Goal: Information Seeking & Learning: Learn about a topic

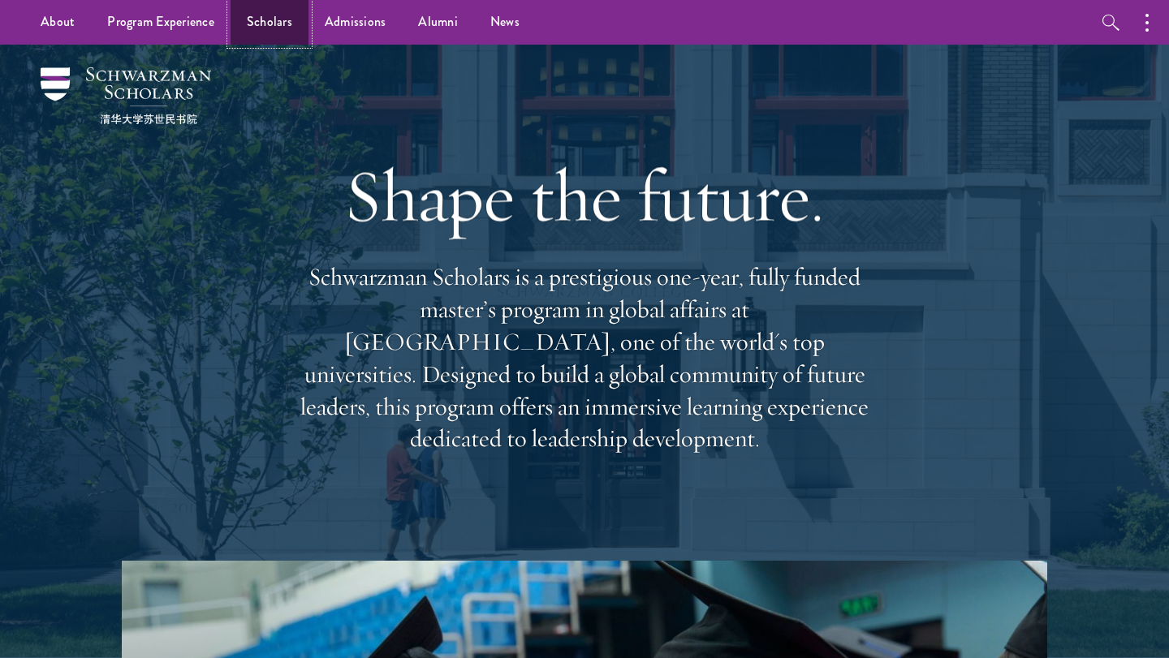
click at [287, 24] on link "Scholars" at bounding box center [270, 22] width 78 height 45
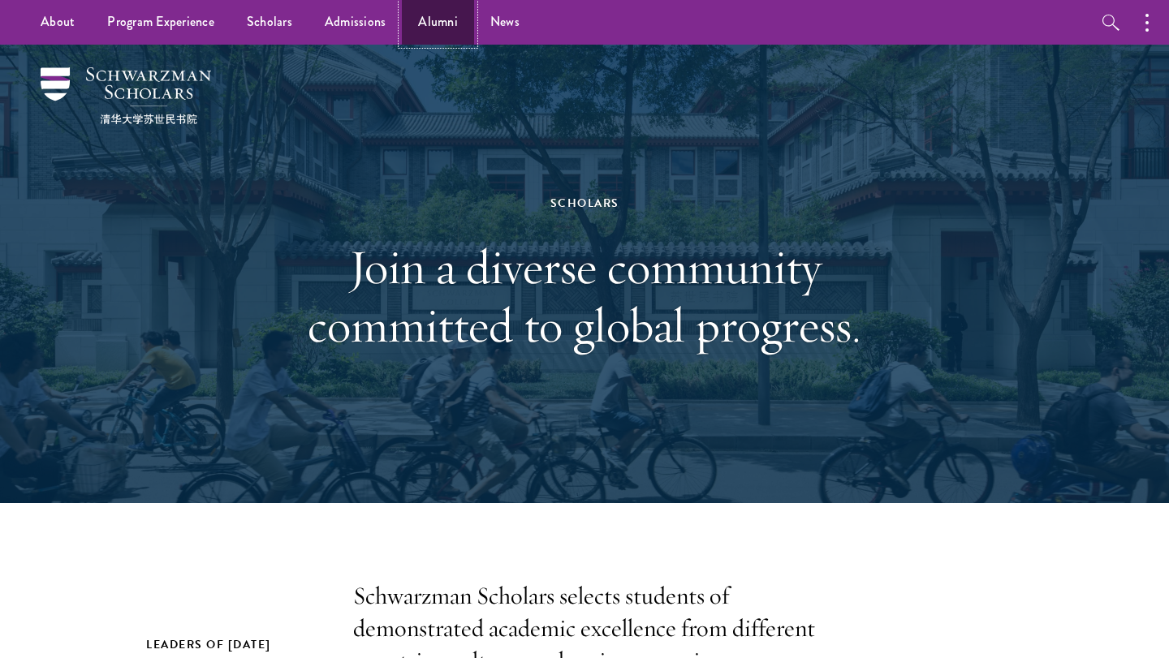
click at [460, 23] on link "Alumni" at bounding box center [438, 22] width 72 height 45
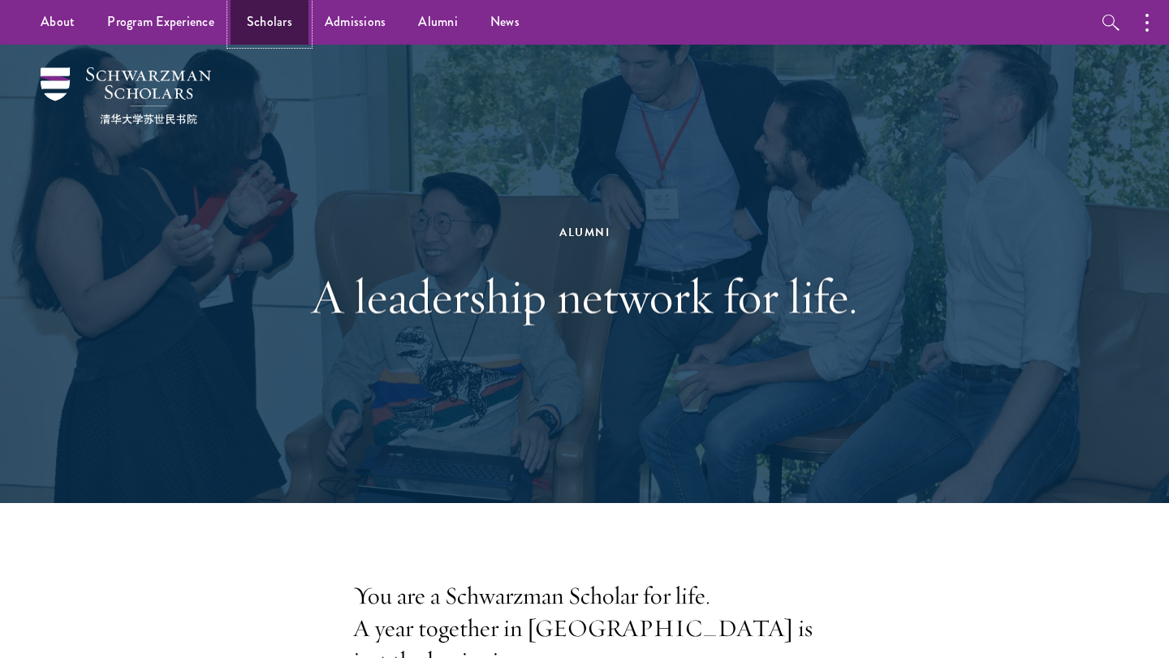
click at [266, 32] on link "Scholars" at bounding box center [270, 22] width 78 height 45
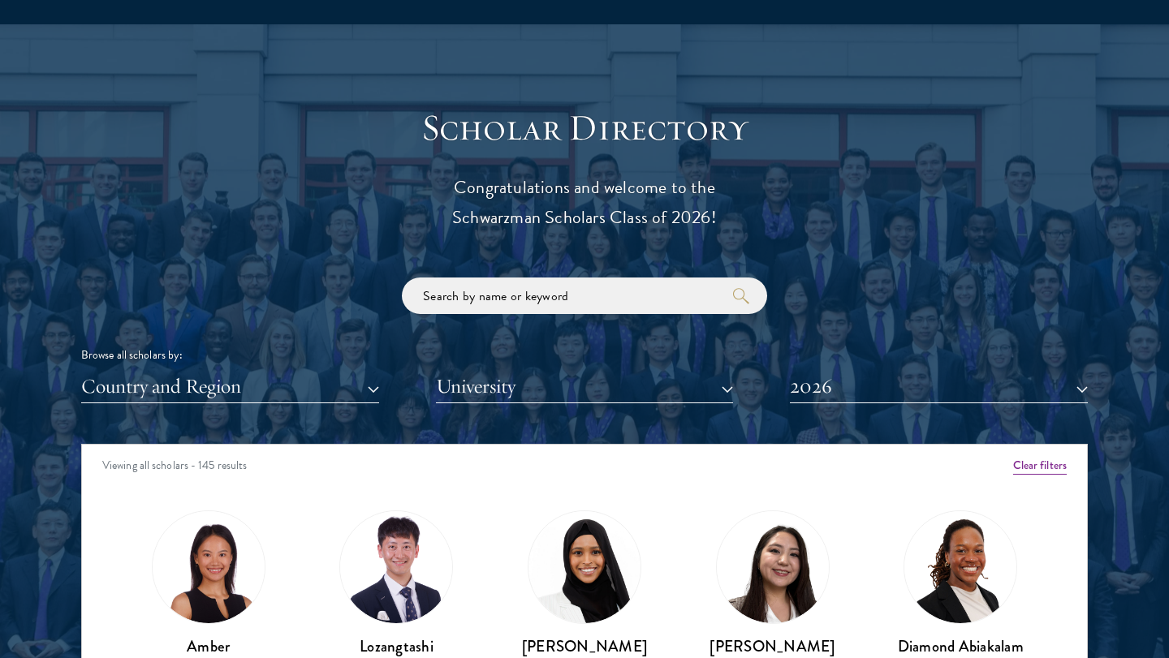
scroll to position [1721, 0]
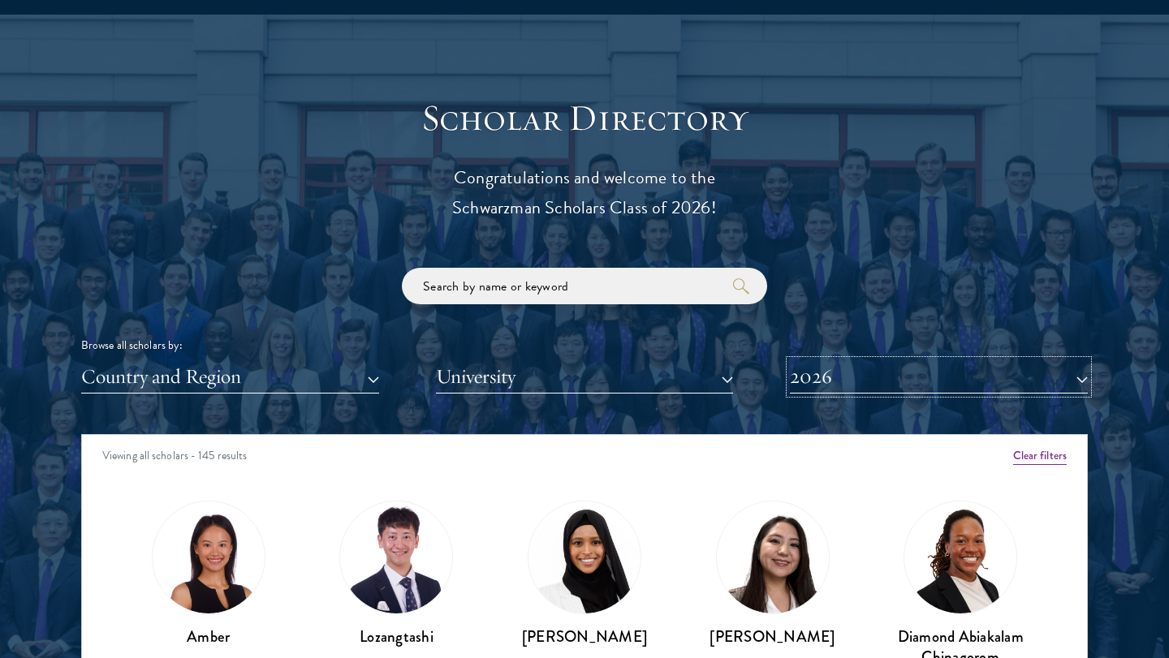
click at [871, 382] on button "2026" at bounding box center [939, 376] width 298 height 33
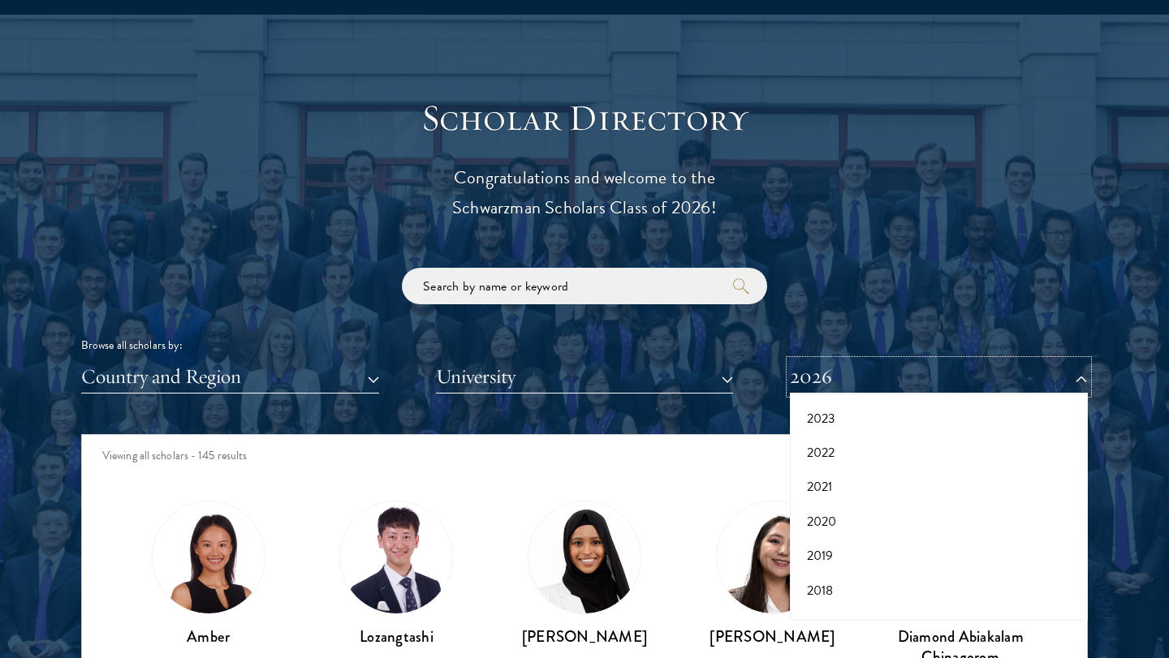
scroll to position [169, 0]
click at [843, 592] on button "2017" at bounding box center [939, 599] width 288 height 34
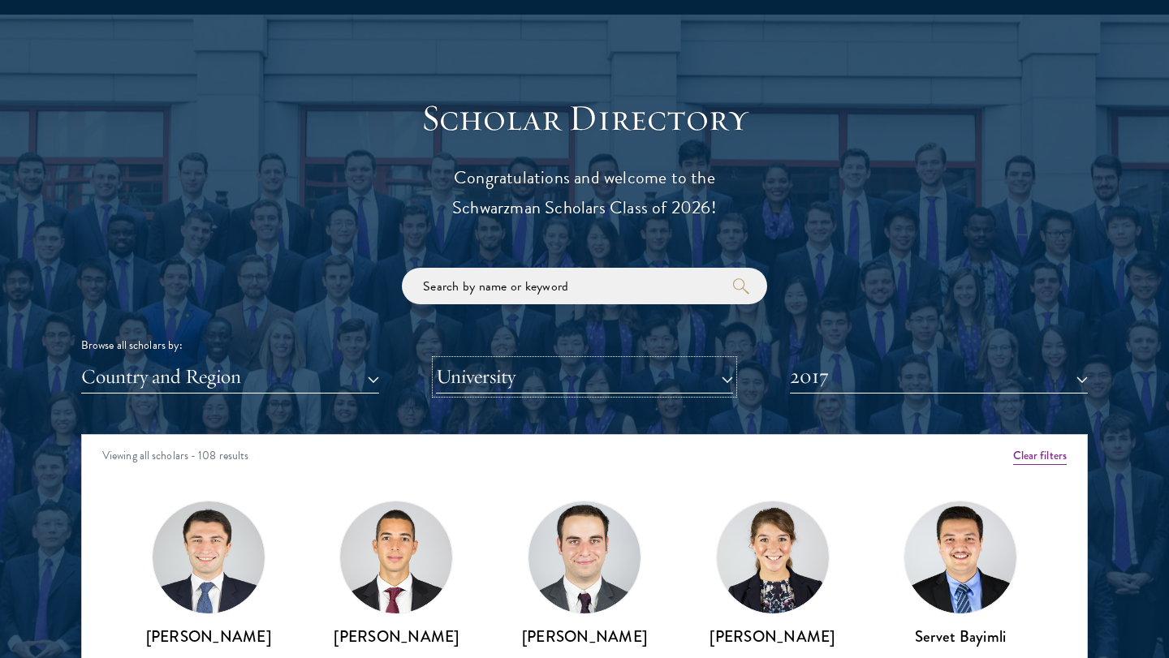
click at [451, 376] on button "University" at bounding box center [585, 376] width 298 height 33
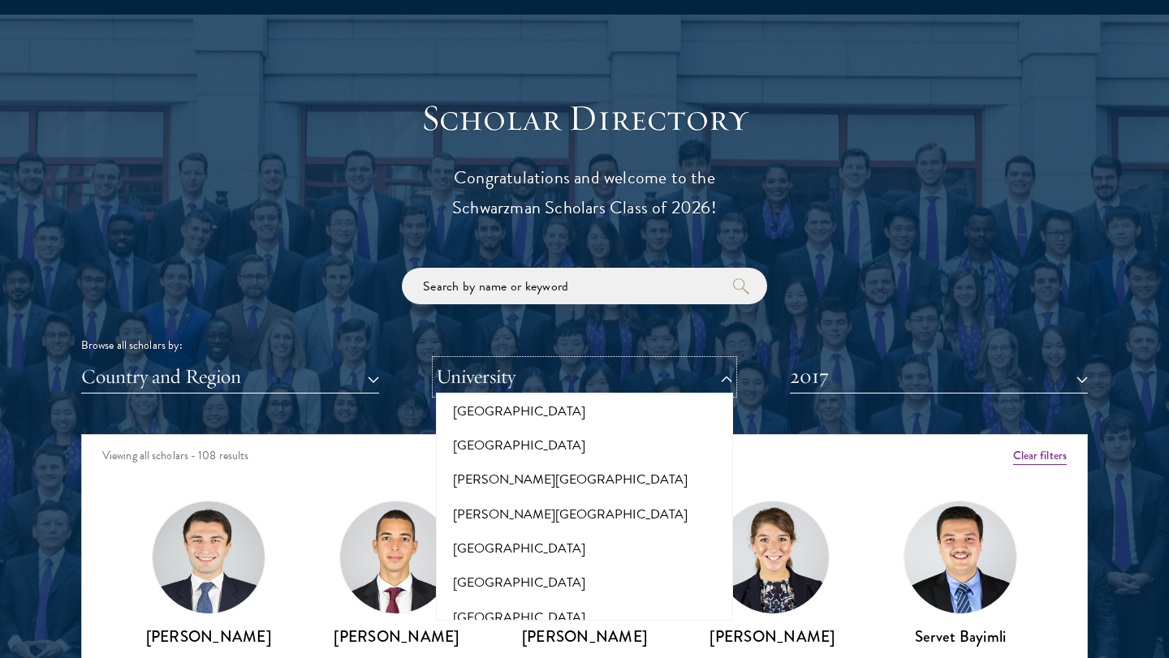
scroll to position [5305, 0]
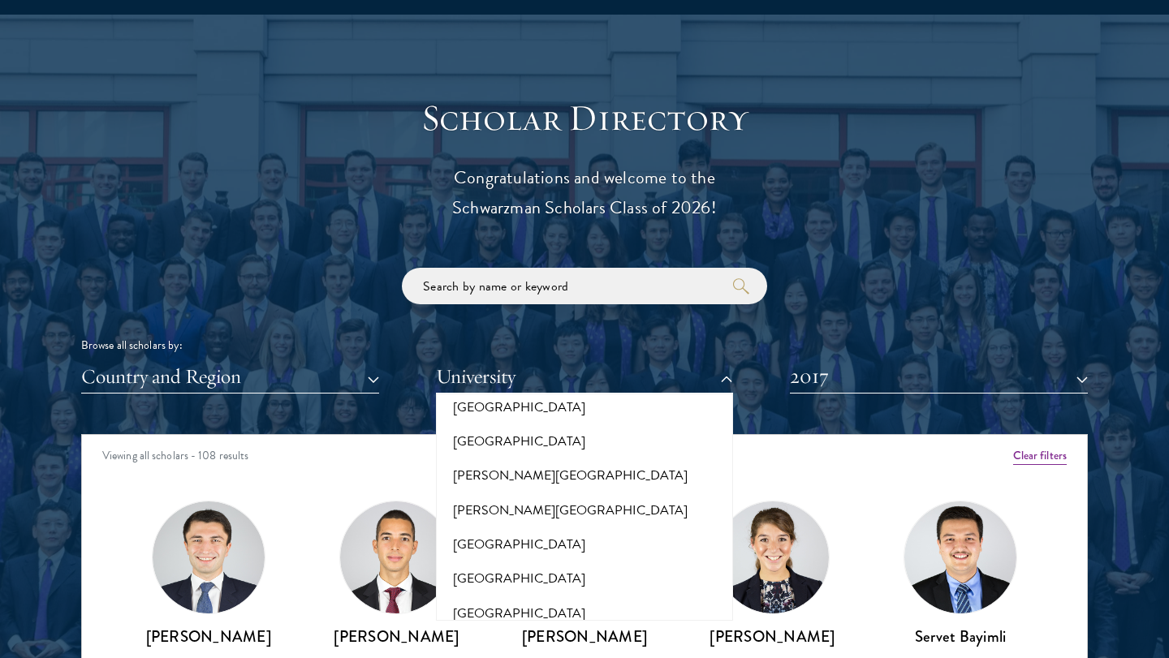
click at [865, 229] on div "Scholar Directory Congratulations and welcome to the Schwarzman Scholars Class …" at bounding box center [584, 509] width 1007 height 826
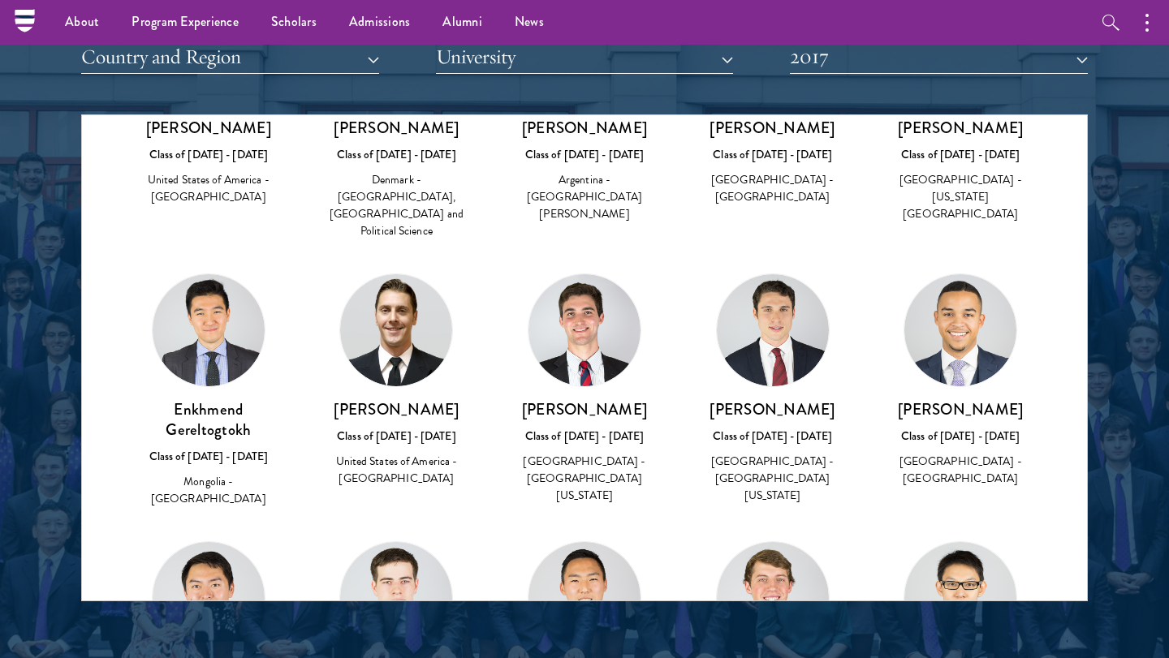
scroll to position [1525, 0]
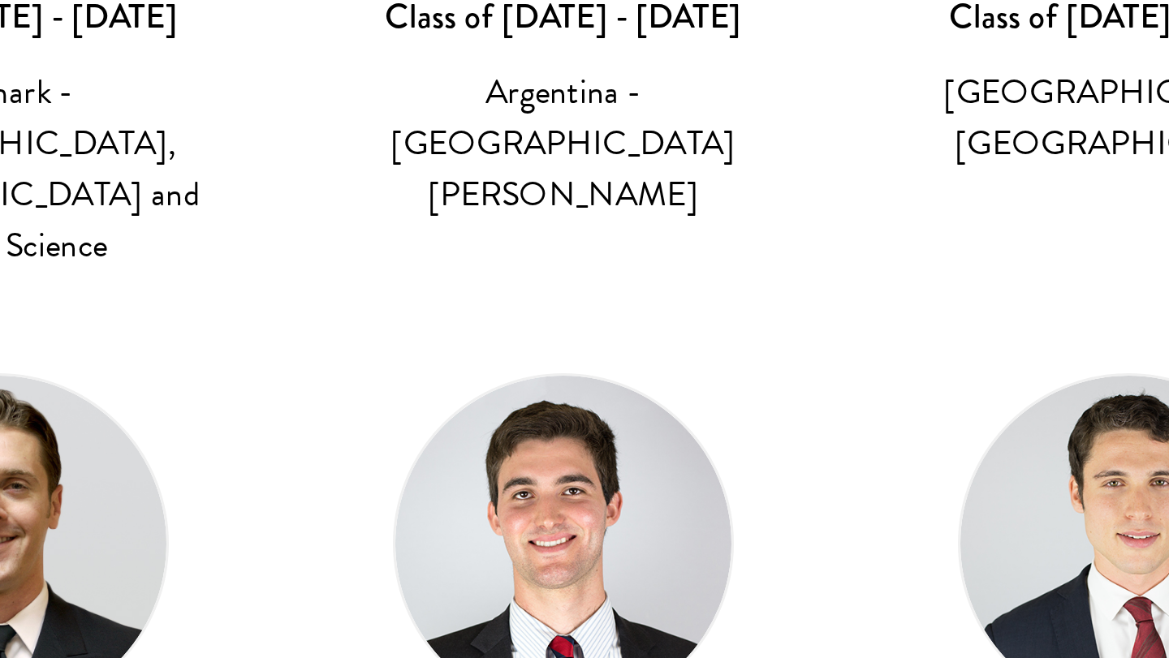
click at [593, 279] on img at bounding box center [585, 335] width 112 height 112
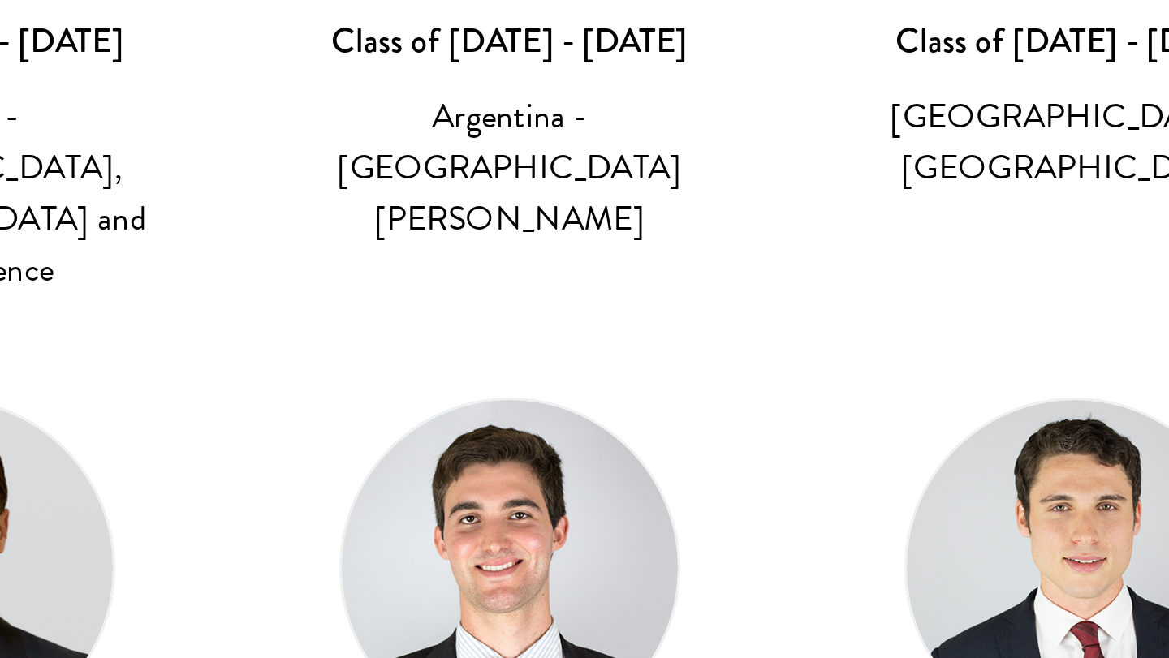
scroll to position [1445, 0]
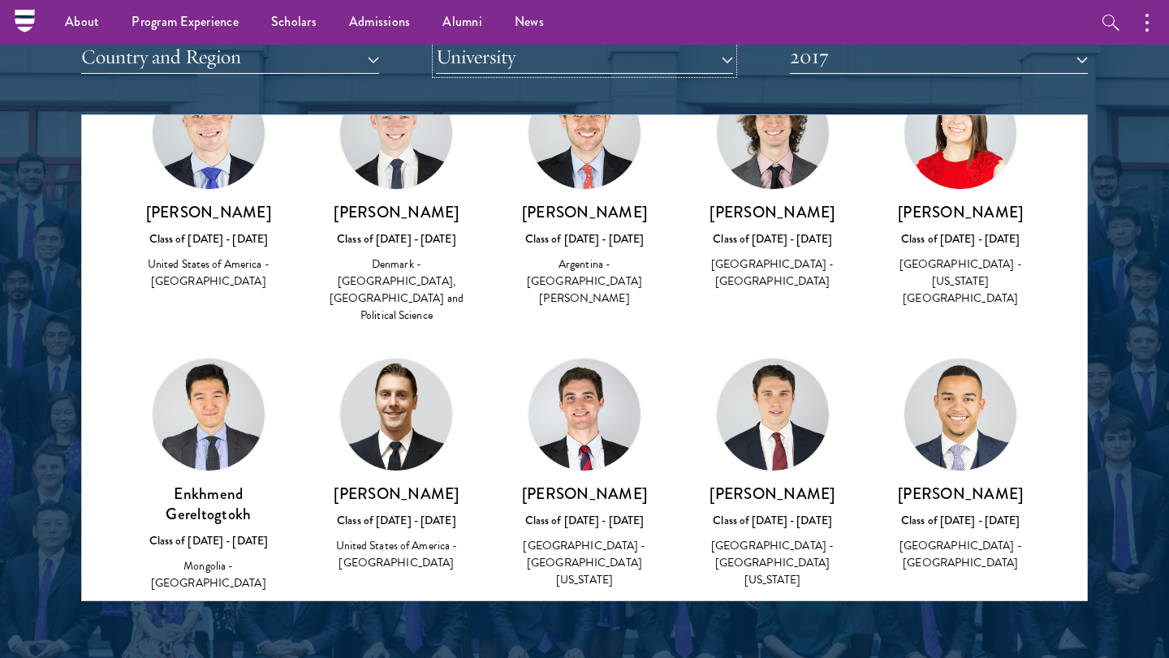
click at [572, 68] on button "University" at bounding box center [585, 57] width 298 height 33
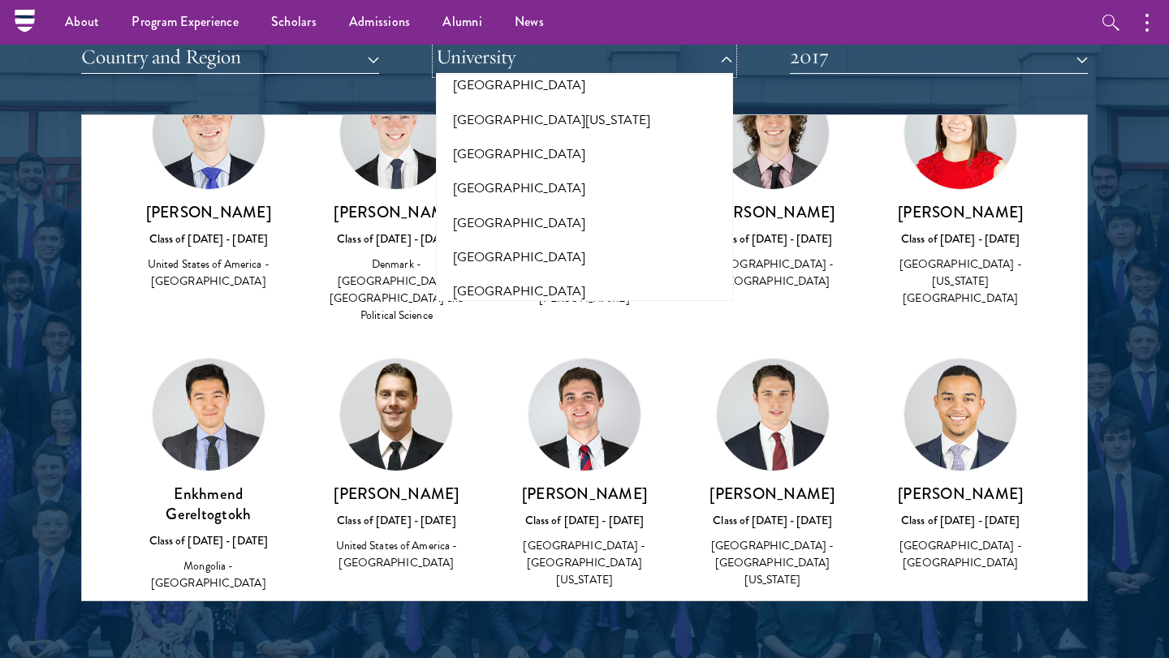
scroll to position [14714, 0]
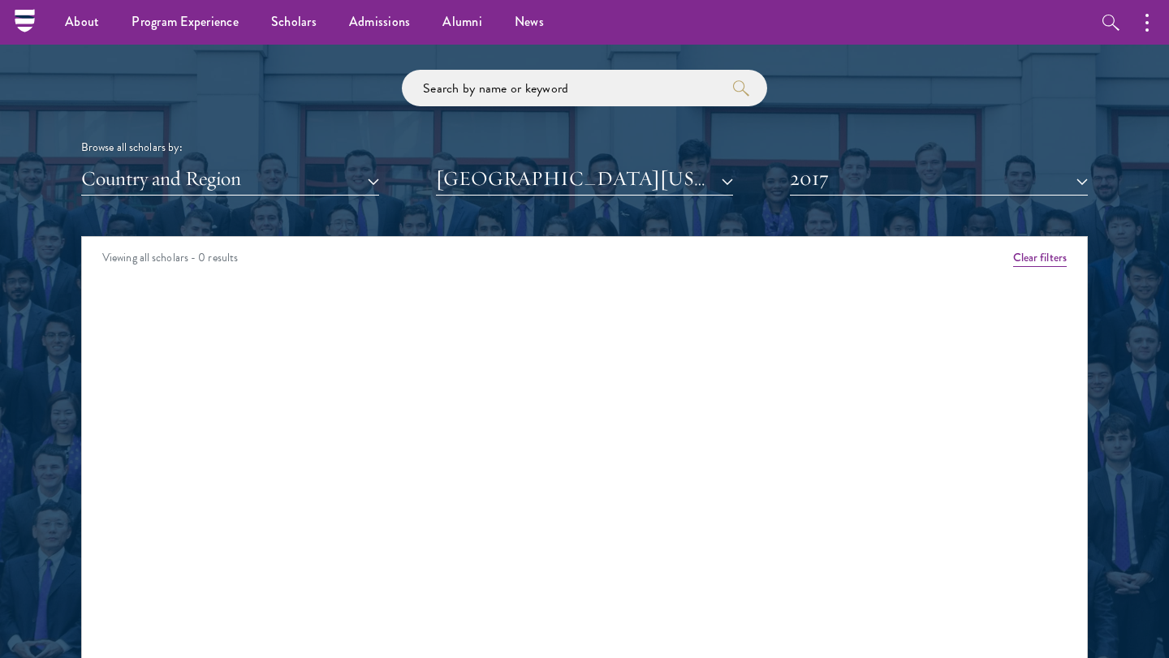
scroll to position [1913, 0]
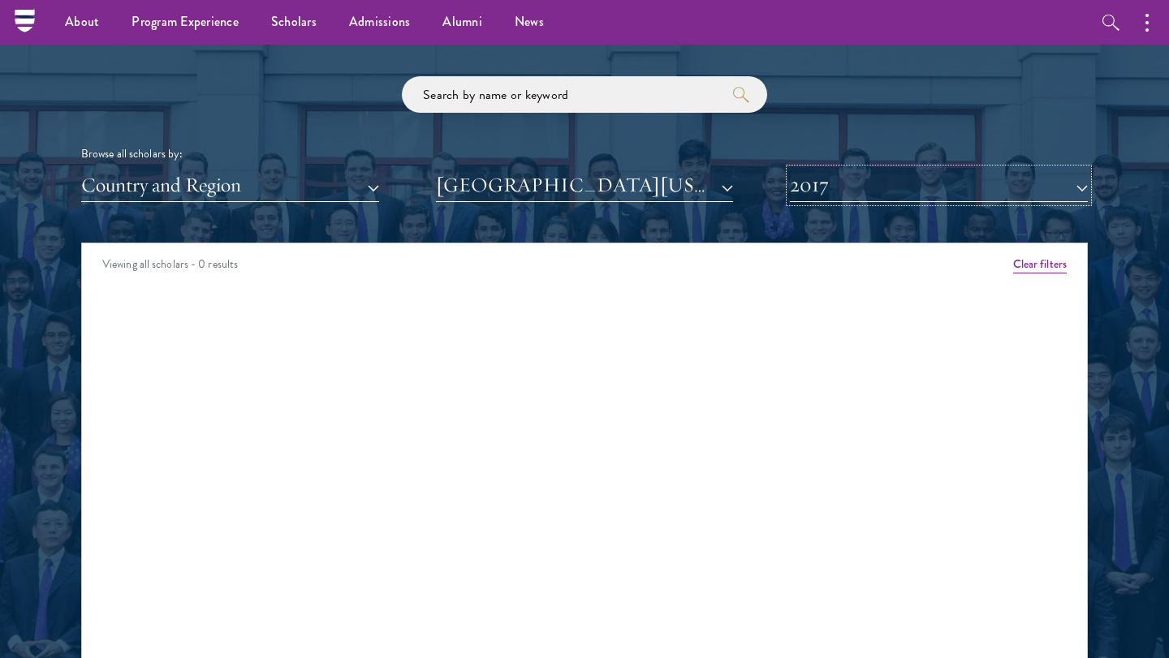
click at [896, 198] on button "2017" at bounding box center [939, 185] width 298 height 33
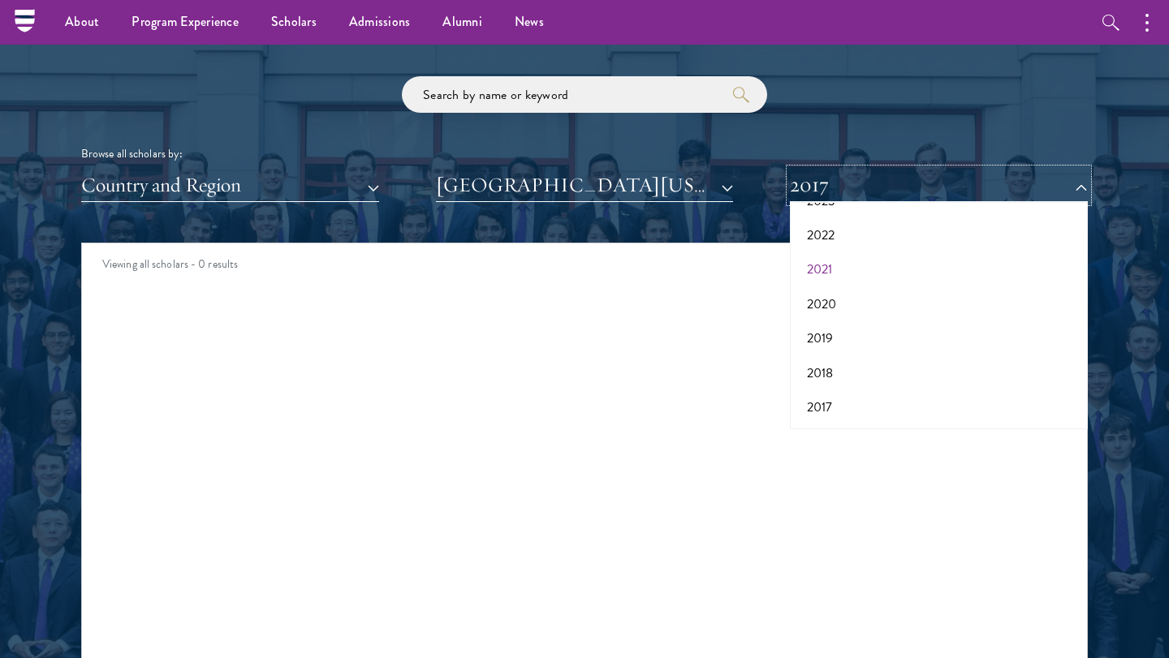
scroll to position [0, 0]
click at [889, 219] on button "All Years" at bounding box center [939, 224] width 288 height 34
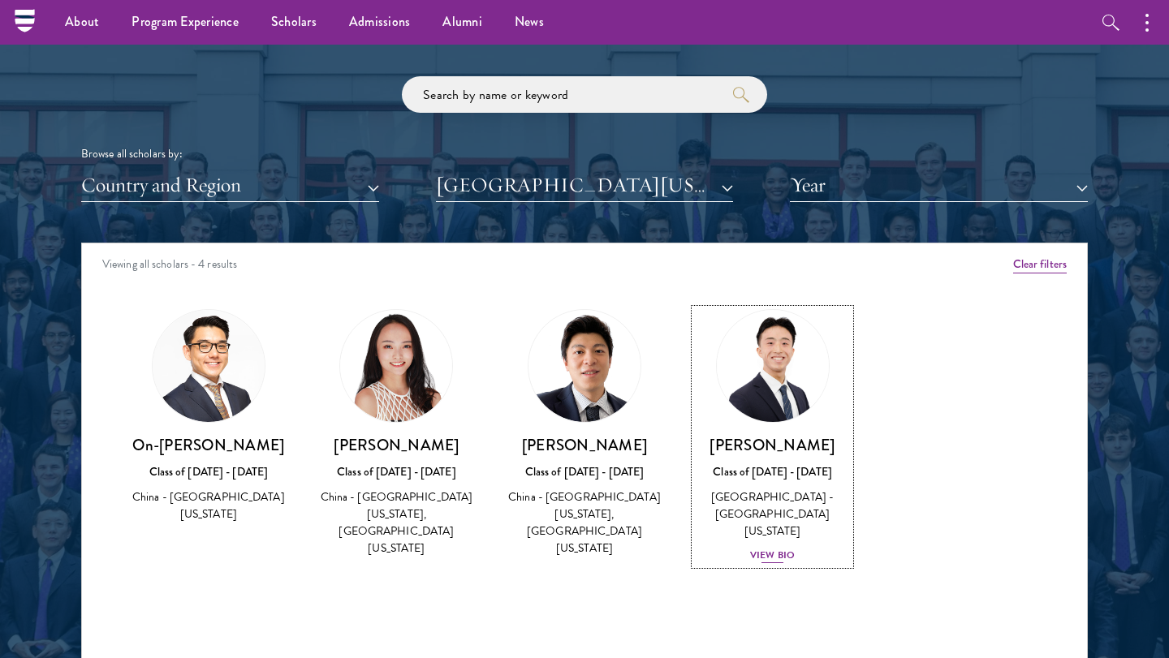
click at [783, 548] on div "View Bio" at bounding box center [772, 555] width 45 height 15
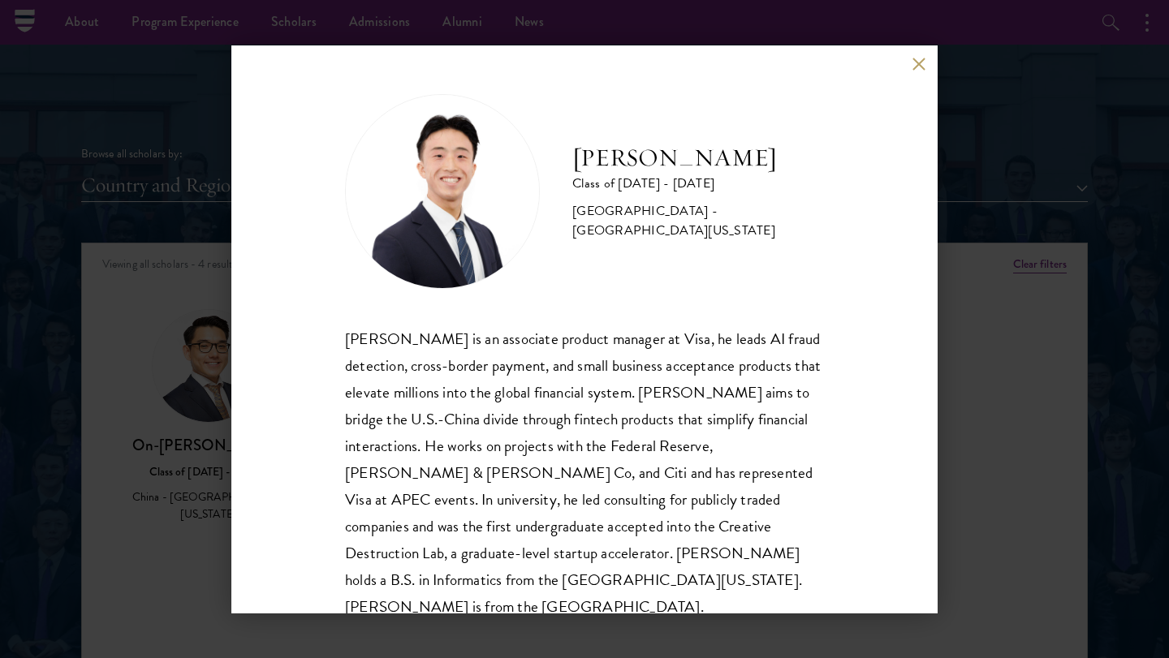
click at [976, 343] on div "[PERSON_NAME] Class of [DATE] - [DATE] [GEOGRAPHIC_DATA] - [GEOGRAPHIC_DATA][US…" at bounding box center [584, 329] width 1169 height 658
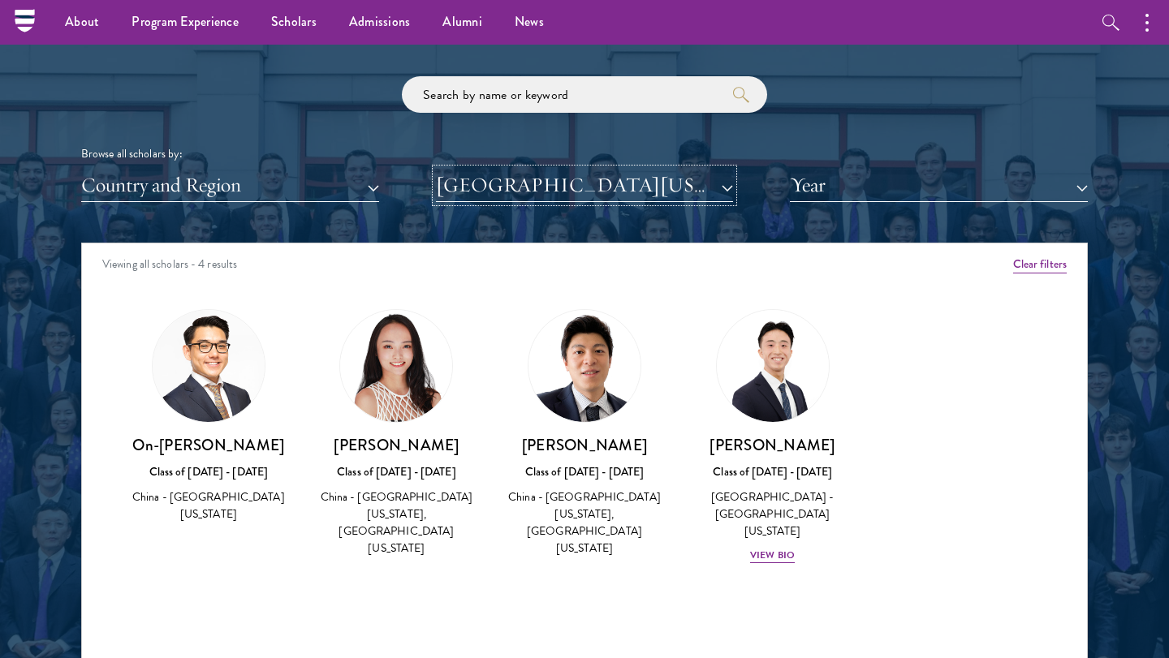
click at [666, 191] on button "[GEOGRAPHIC_DATA][US_STATE]" at bounding box center [585, 185] width 298 height 33
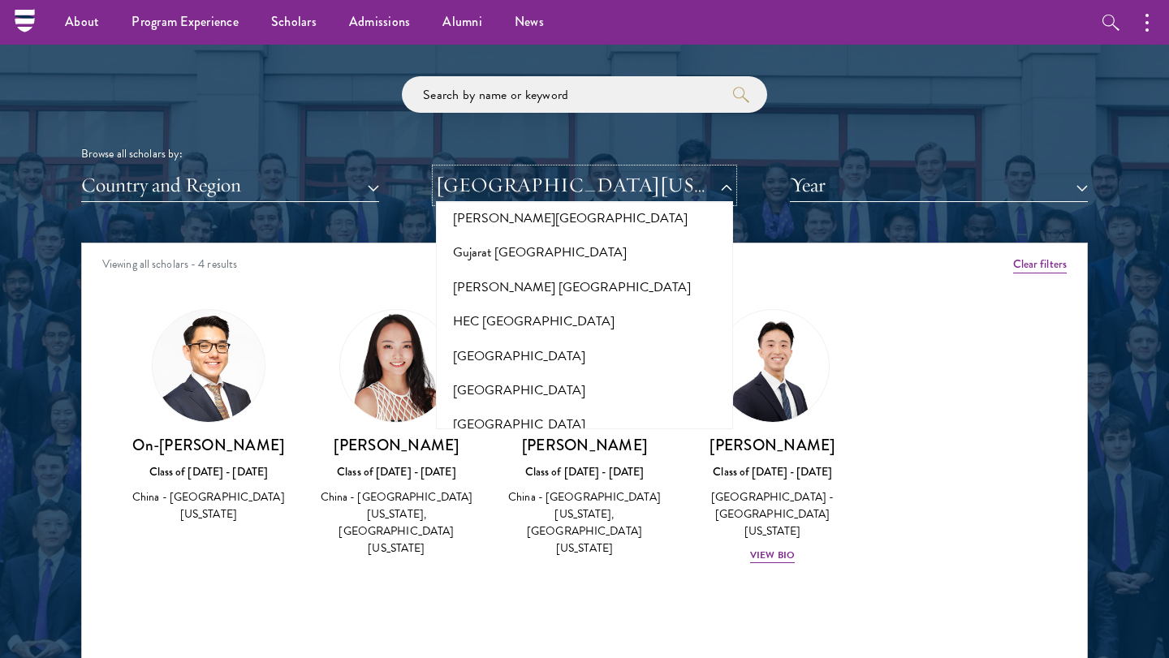
scroll to position [3954, 0]
click at [554, 443] on button "[GEOGRAPHIC_DATA]" at bounding box center [585, 460] width 288 height 34
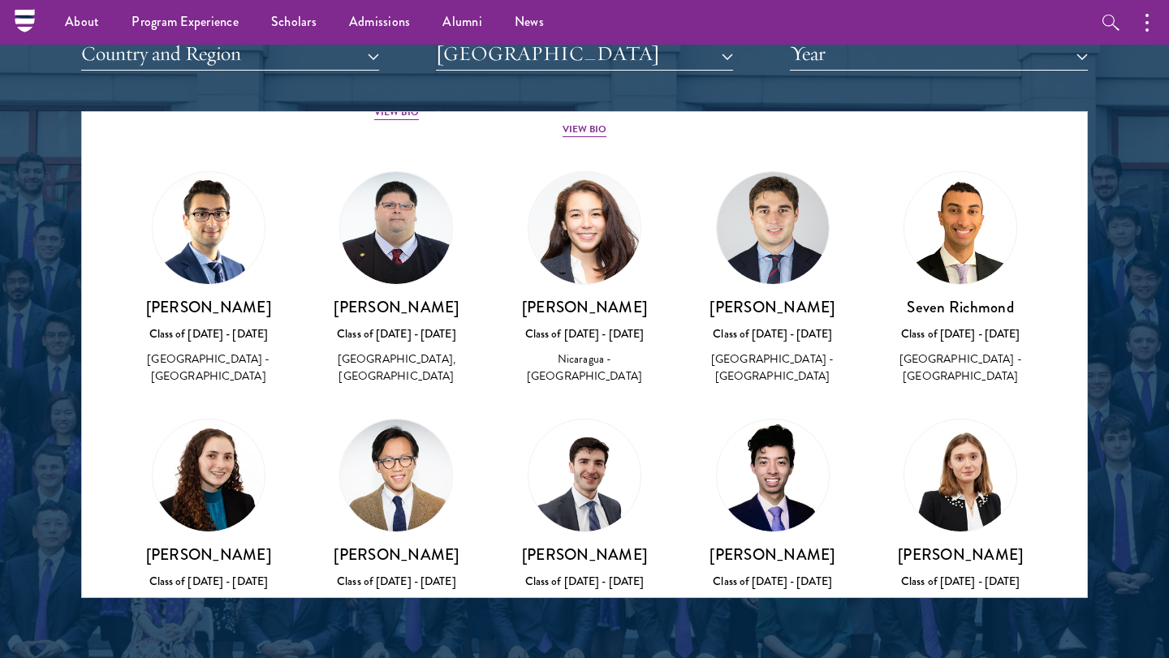
scroll to position [3626, 0]
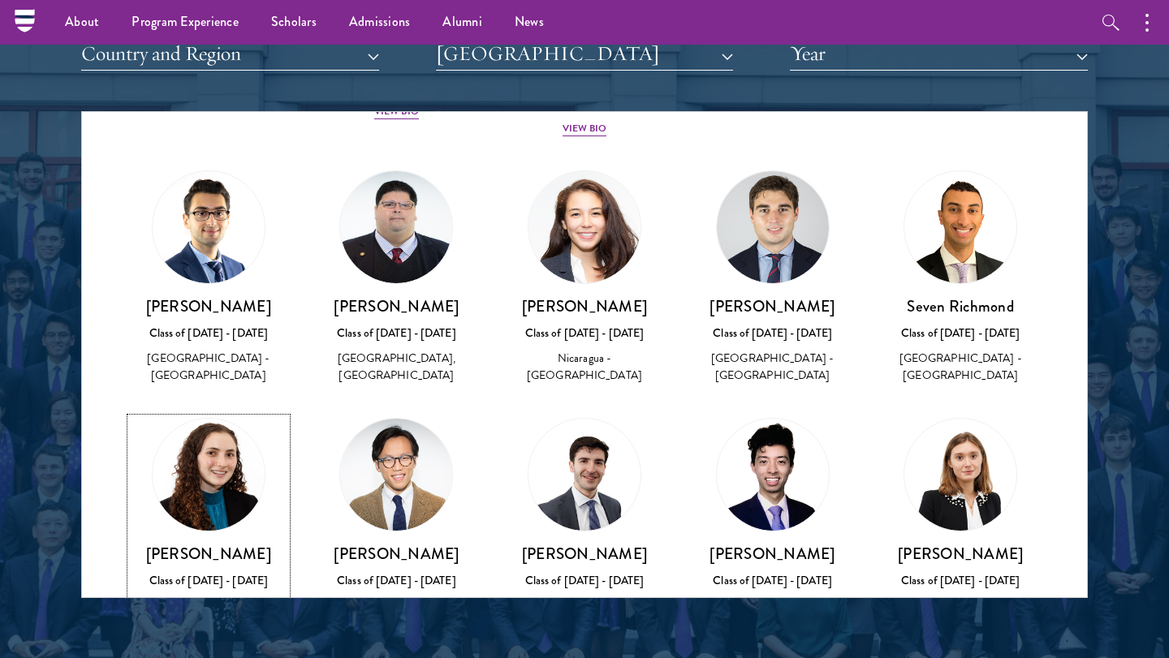
click at [197, 640] on div "View Bio" at bounding box center [208, 647] width 45 height 15
click at [538, 71] on div "Scholar Directory Congratulations and welcome to the Schwarzman Scholars Class …" at bounding box center [584, 186] width 1007 height 826
click at [546, 53] on button "[GEOGRAPHIC_DATA]" at bounding box center [585, 53] width 298 height 33
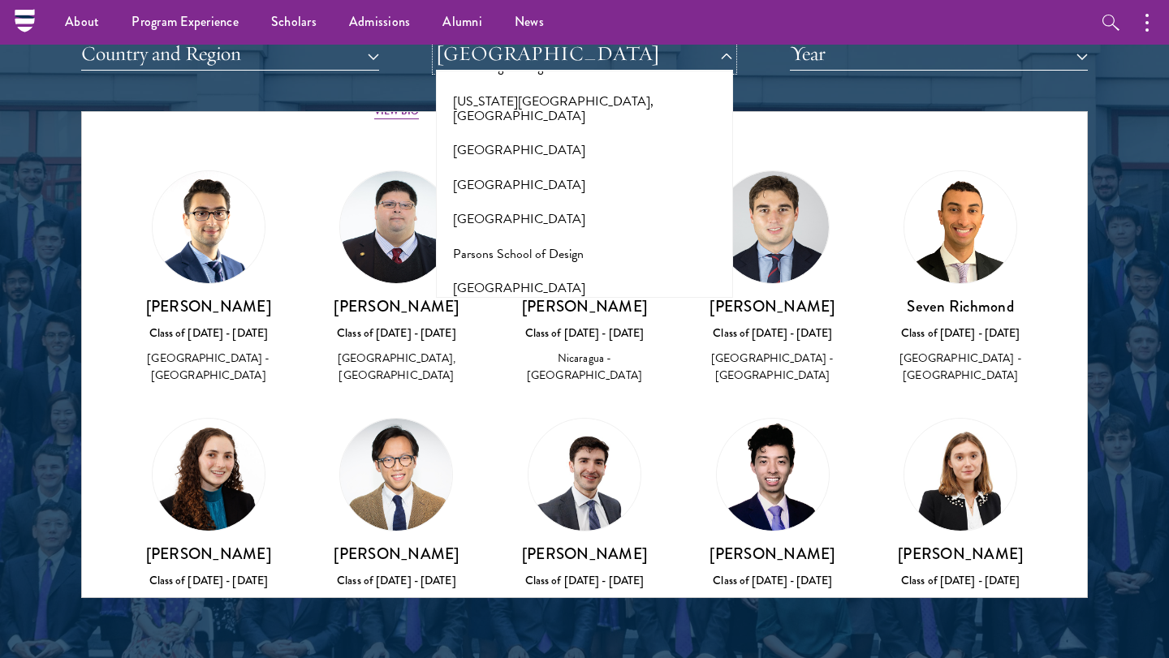
scroll to position [7626, 0]
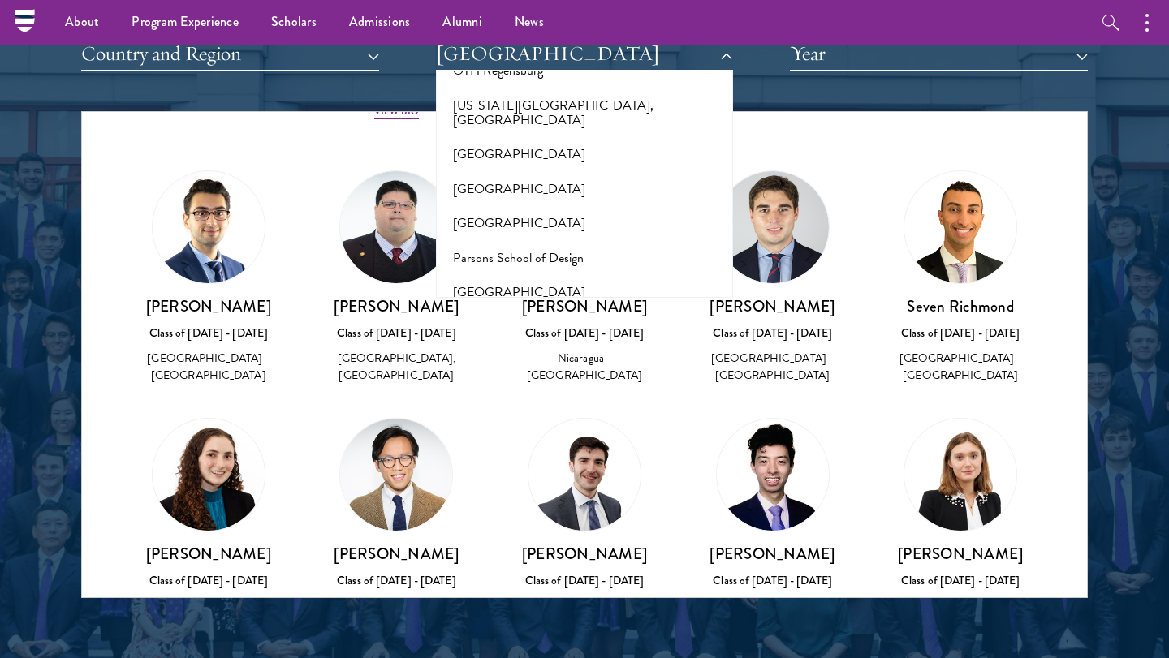
click at [538, 497] on button "[GEOGRAPHIC_DATA]" at bounding box center [585, 514] width 288 height 34
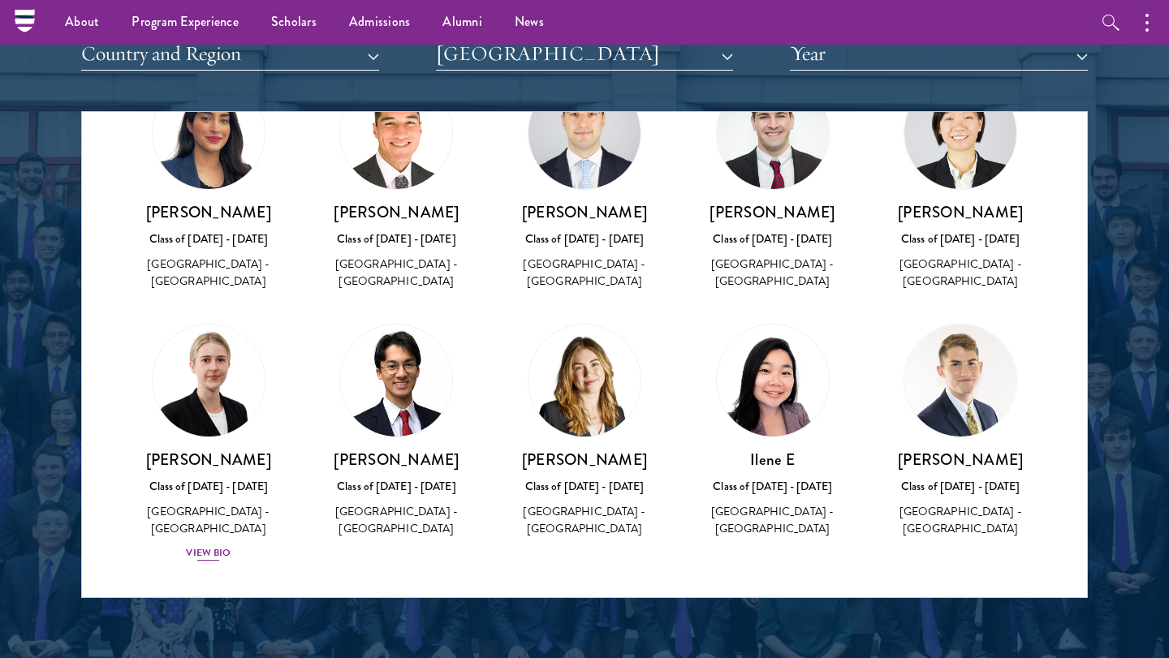
scroll to position [102, 0]
click at [222, 455] on h3 "[PERSON_NAME]" at bounding box center [209, 459] width 156 height 20
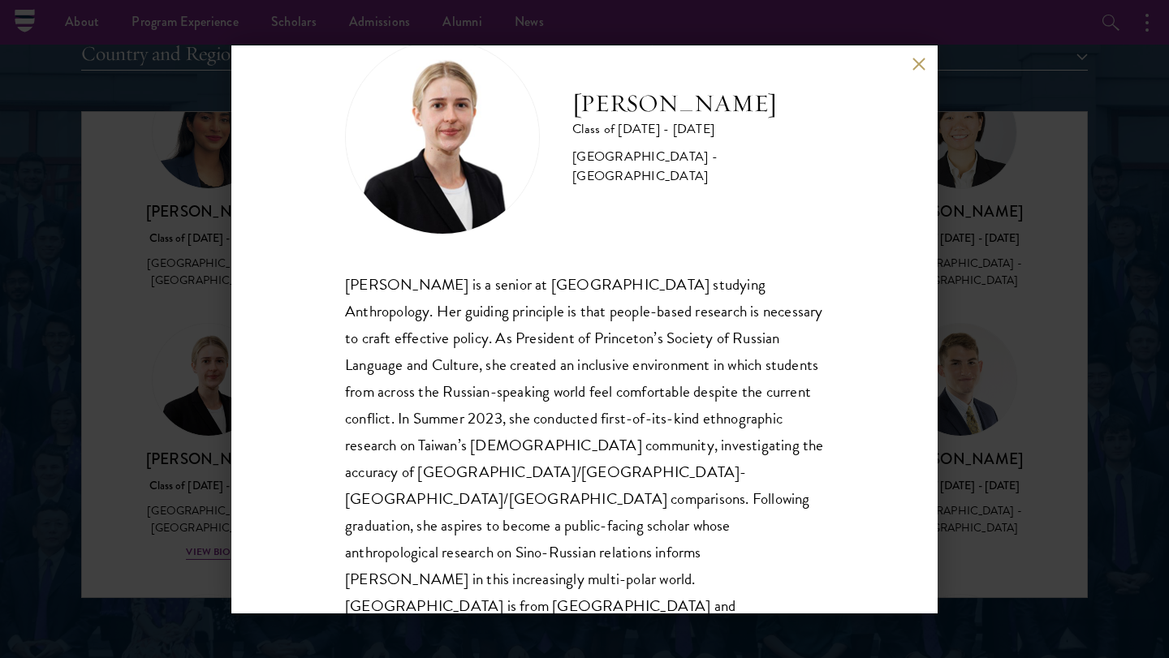
scroll to position [55, 0]
click at [916, 65] on button at bounding box center [919, 65] width 14 height 14
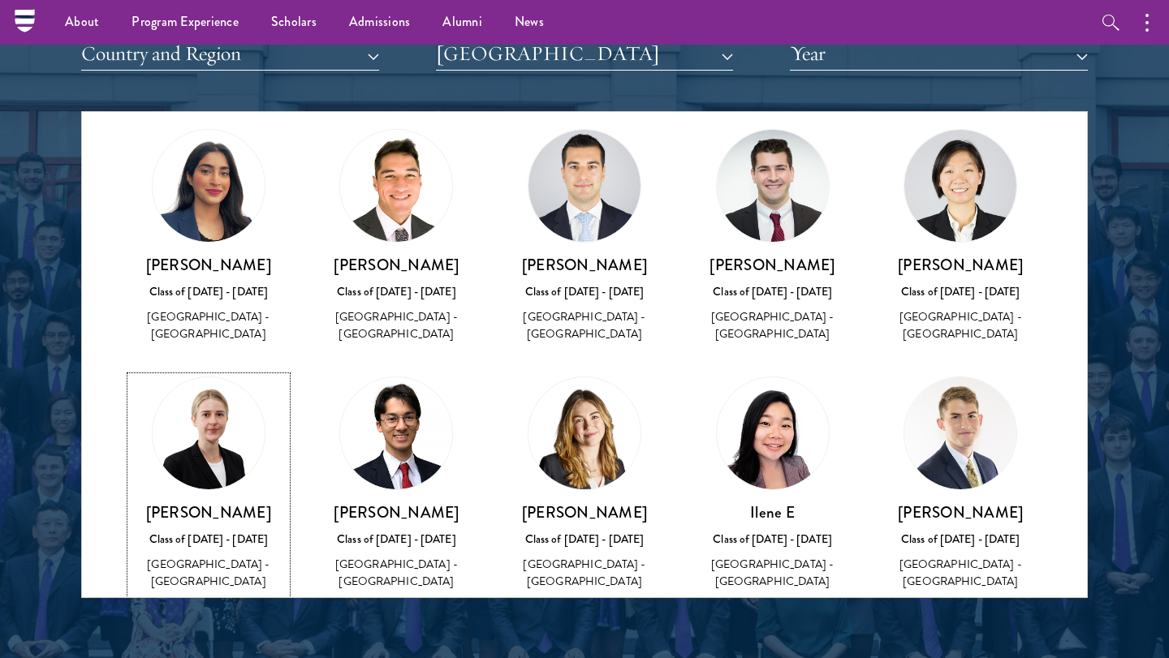
scroll to position [45, 0]
